Goal: Task Accomplishment & Management: Manage account settings

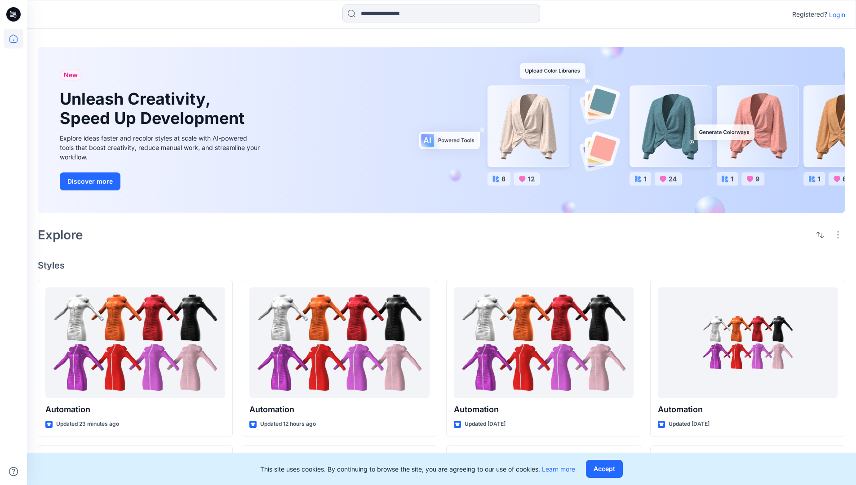
click at [835, 14] on p "Login" at bounding box center [837, 14] width 16 height 9
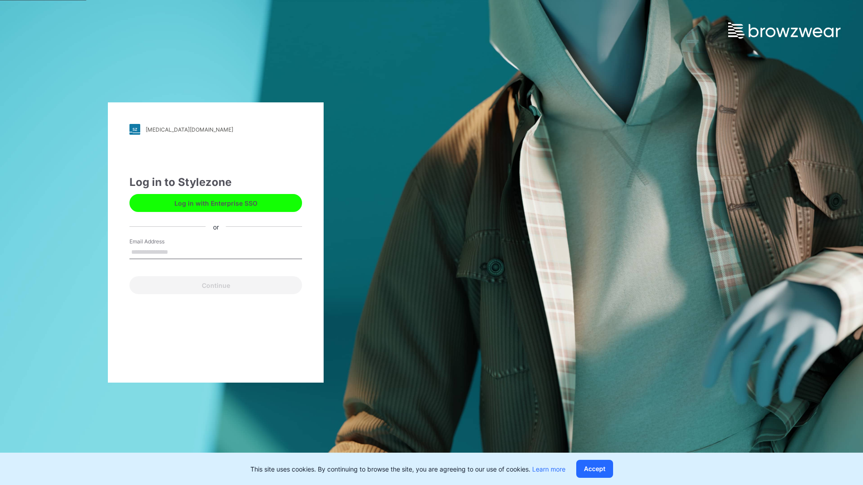
click at [177, 252] on input "Email Address" at bounding box center [215, 252] width 173 height 13
type input "**********"
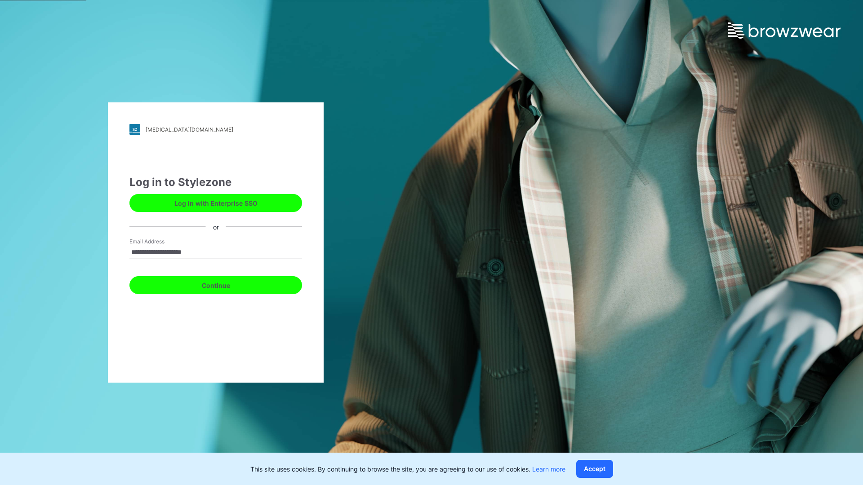
click at [226, 284] on button "Continue" at bounding box center [215, 285] width 173 height 18
